Goal: Task Accomplishment & Management: Use online tool/utility

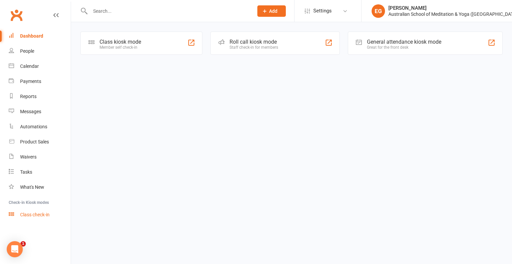
click at [30, 218] on link "Class check-in" at bounding box center [40, 214] width 62 height 15
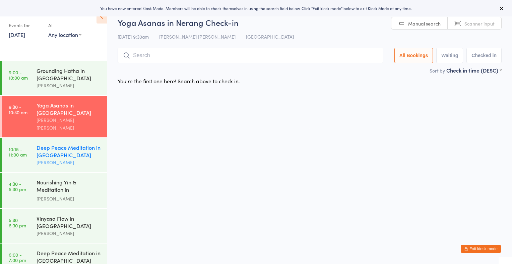
click at [51, 144] on div "Deep Peace Meditation in [GEOGRAPHIC_DATA]" at bounding box center [69, 151] width 65 height 15
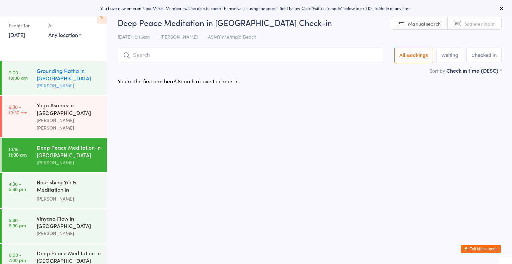
click at [73, 80] on div "Grounding Hatha in [GEOGRAPHIC_DATA]" at bounding box center [69, 74] width 65 height 15
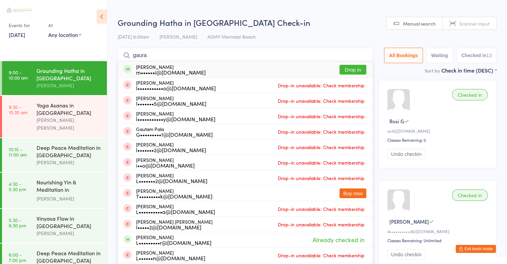
type input "gaura"
click at [347, 69] on button "Drop in" at bounding box center [353, 70] width 27 height 10
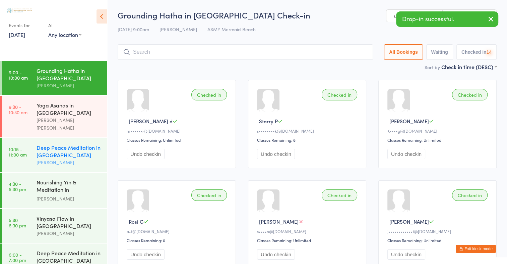
click at [63, 158] on div "[PERSON_NAME]" at bounding box center [69, 162] width 65 height 8
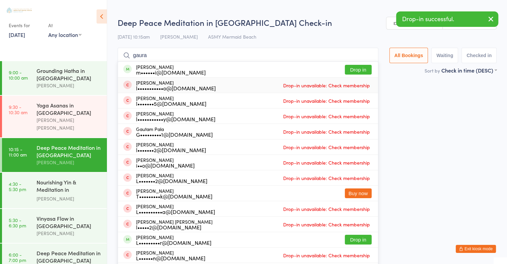
type input "gaura"
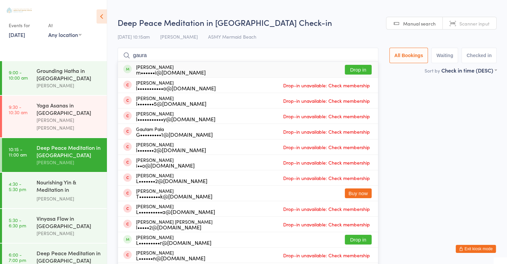
click at [368, 70] on button "Drop in" at bounding box center [358, 70] width 27 height 10
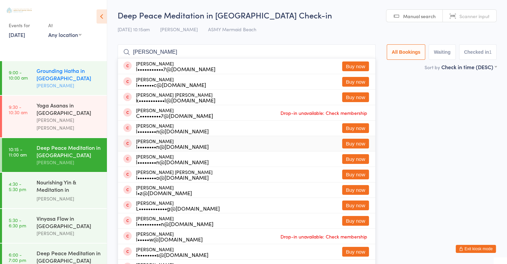
type input "[PERSON_NAME]"
click at [62, 78] on div "Grounding Hatha in [GEOGRAPHIC_DATA]" at bounding box center [69, 74] width 65 height 15
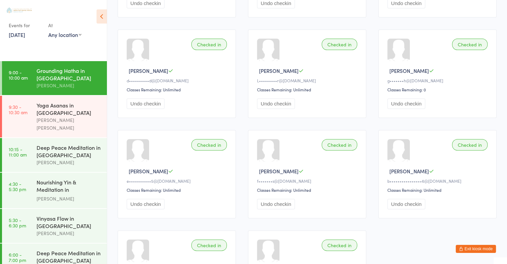
scroll to position [351, 0]
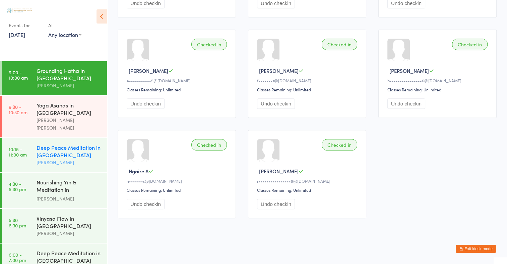
click at [72, 144] on div "Deep Peace Meditation in [GEOGRAPHIC_DATA]" at bounding box center [69, 151] width 65 height 15
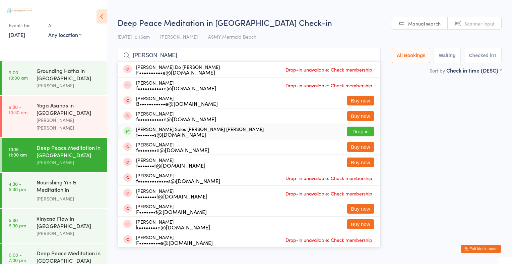
type input "[PERSON_NAME]"
click at [361, 127] on button "Drop in" at bounding box center [360, 131] width 27 height 10
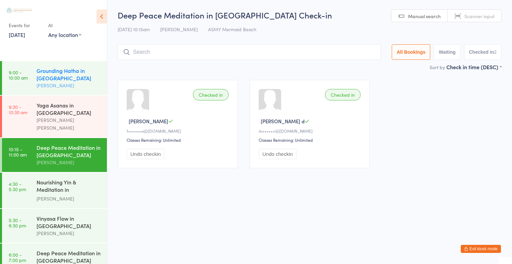
click at [80, 68] on div "Grounding Hatha in [GEOGRAPHIC_DATA]" at bounding box center [69, 74] width 65 height 15
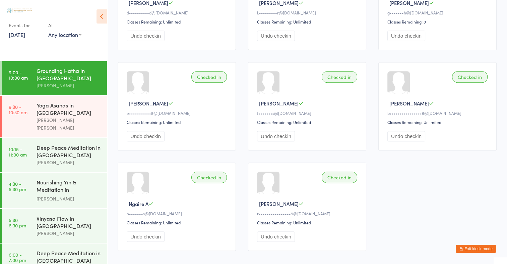
scroll to position [319, 0]
click at [46, 158] on div "[PERSON_NAME]" at bounding box center [69, 162] width 65 height 8
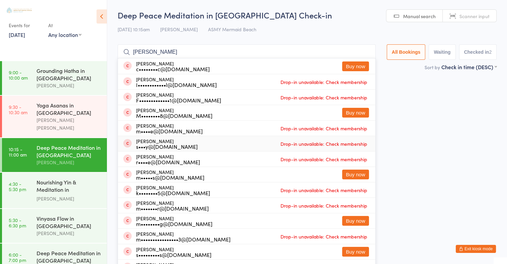
scroll to position [26, 0]
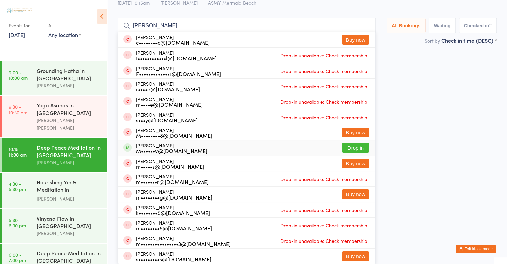
type input "[PERSON_NAME]"
click at [364, 147] on button "Drop in" at bounding box center [355, 148] width 27 height 10
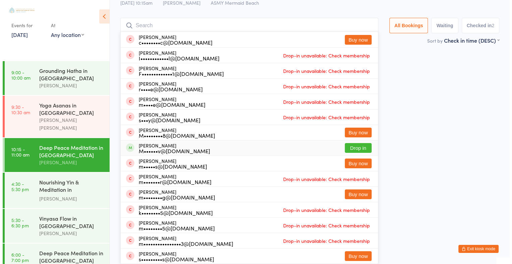
scroll to position [0, 0]
